Goal: Find specific page/section: Find specific page/section

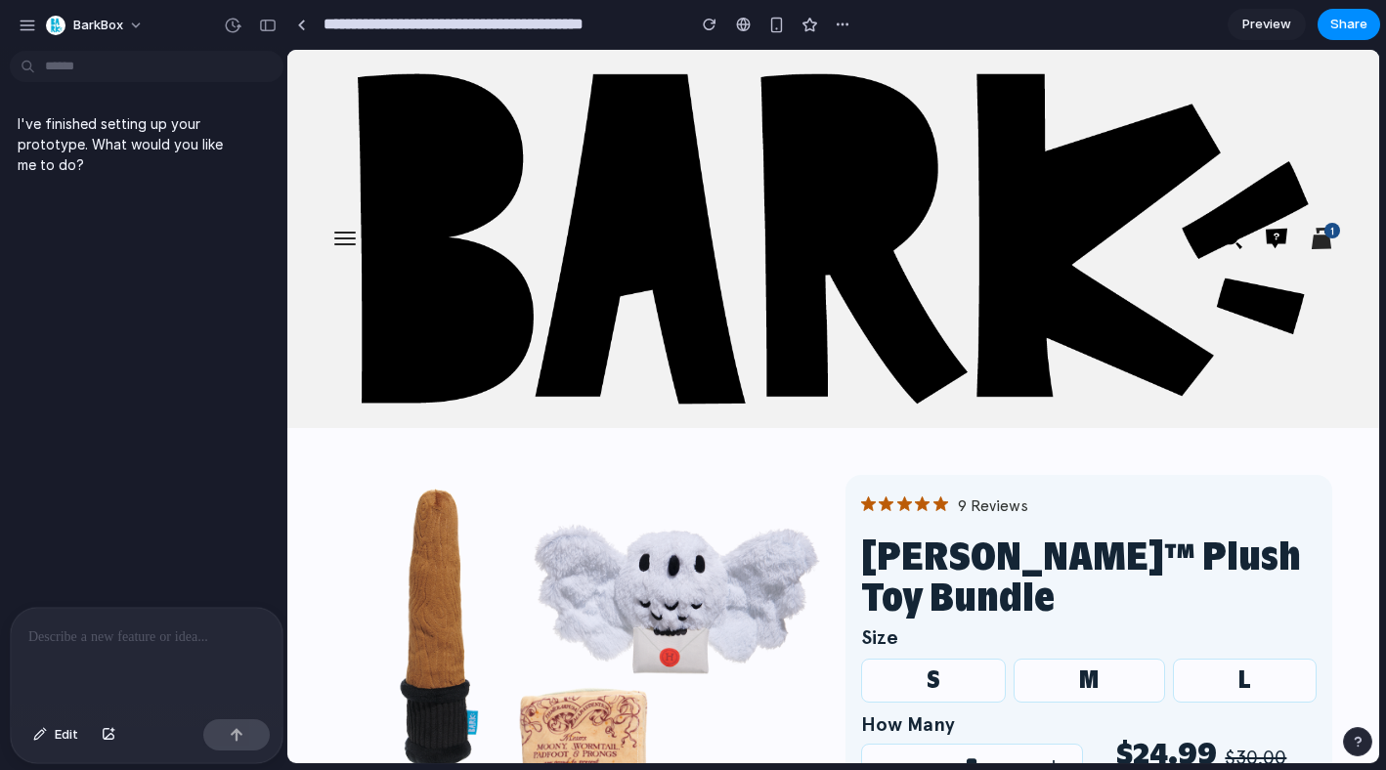
drag, startPoint x: 2, startPoint y: 345, endPoint x: 286, endPoint y: 414, distance: 292.6
